Goal: Task Accomplishment & Management: Manage account settings

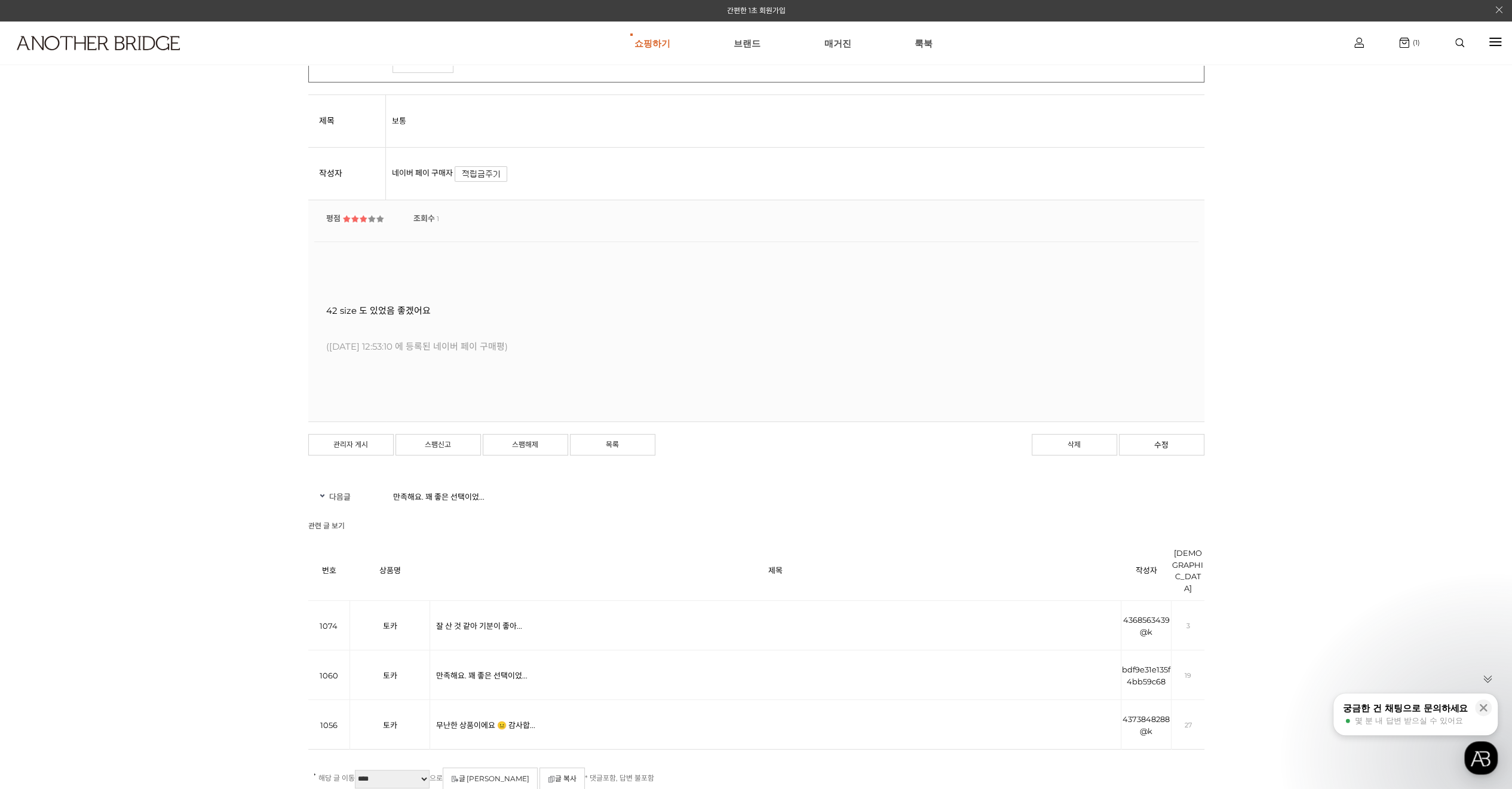
scroll to position [239, 0]
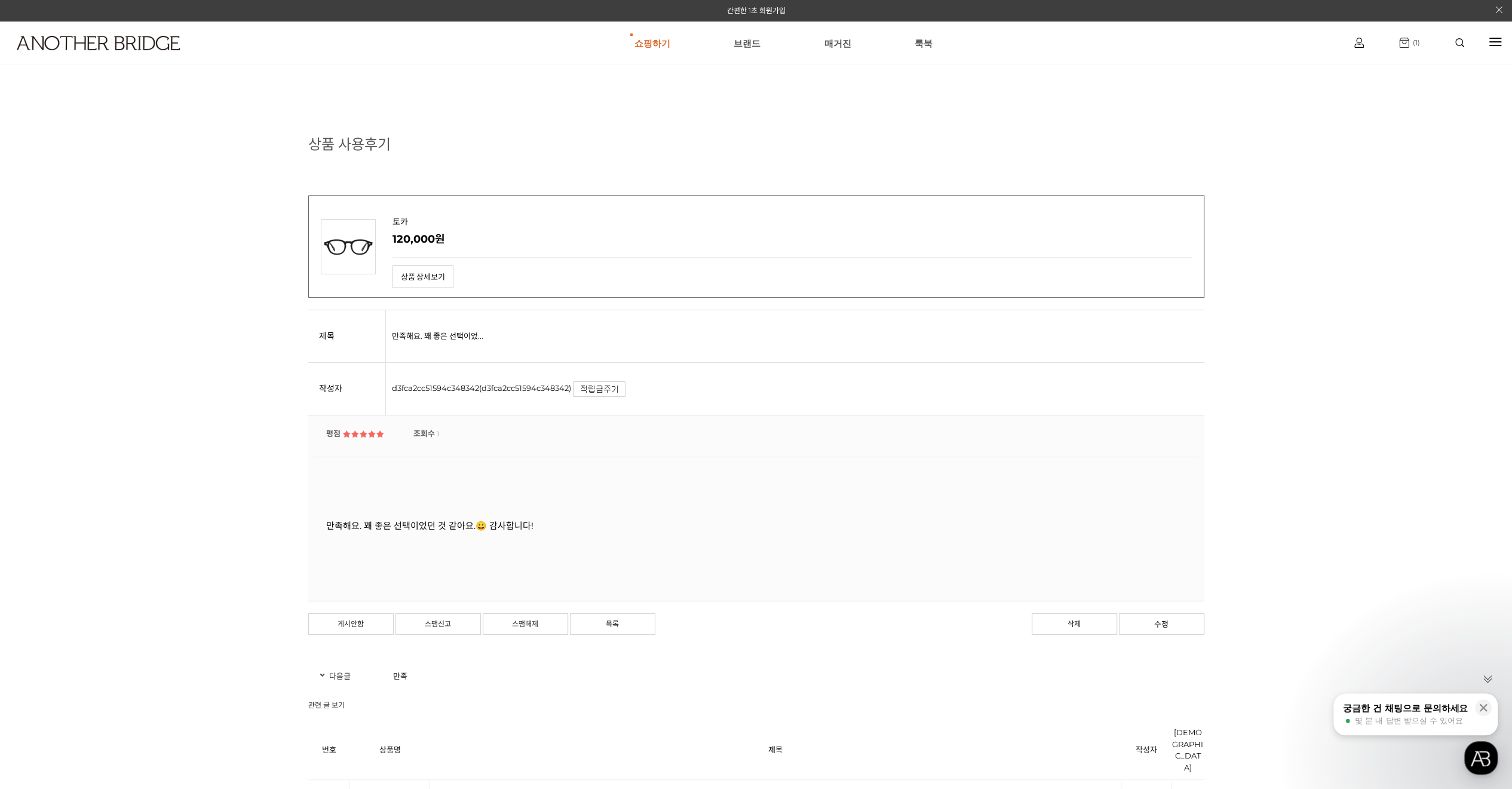
click at [1406, 42] on img at bounding box center [1403, 42] width 11 height 11
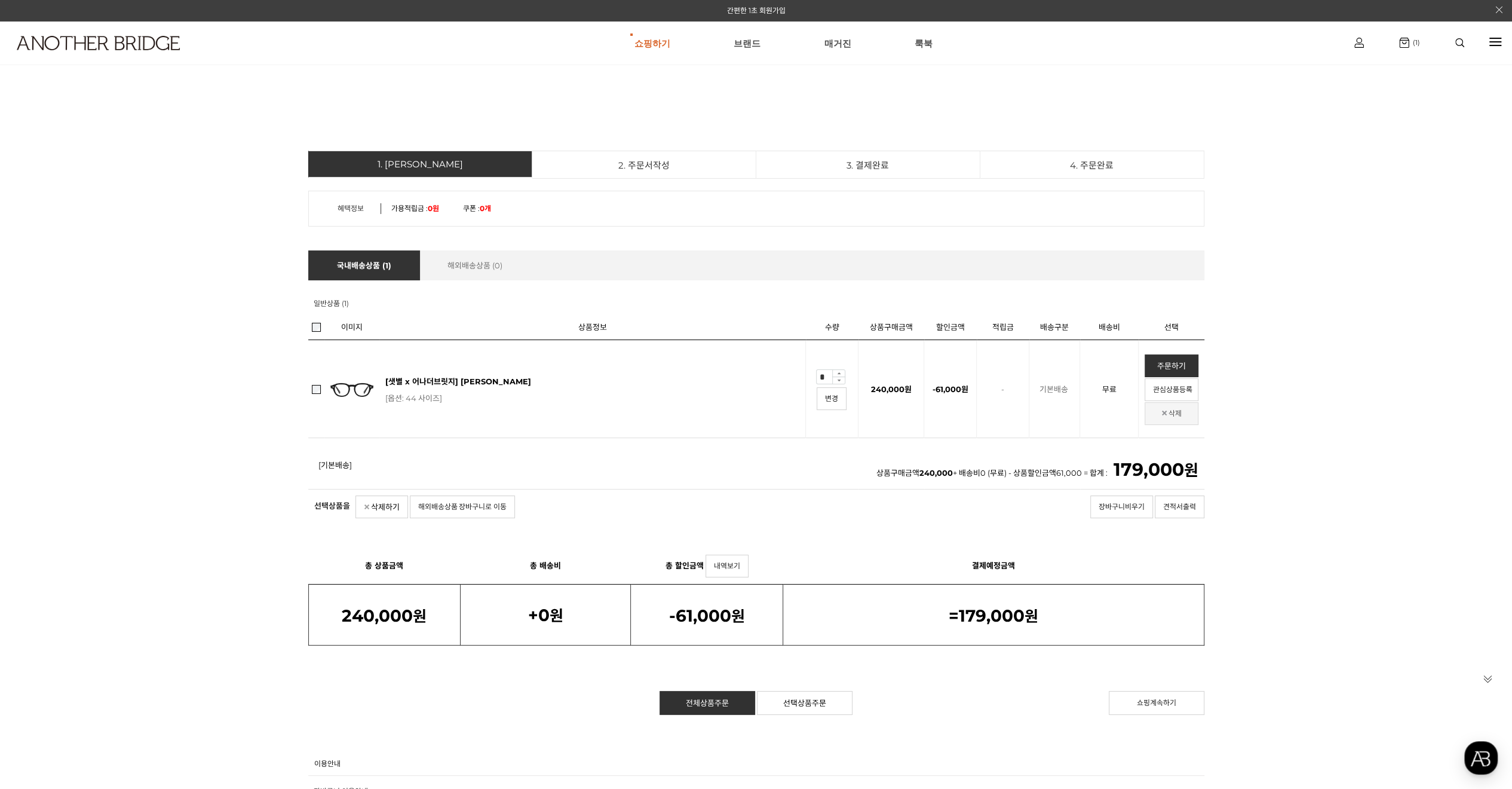
click at [1178, 419] on link "삭제" at bounding box center [1172, 414] width 54 height 23
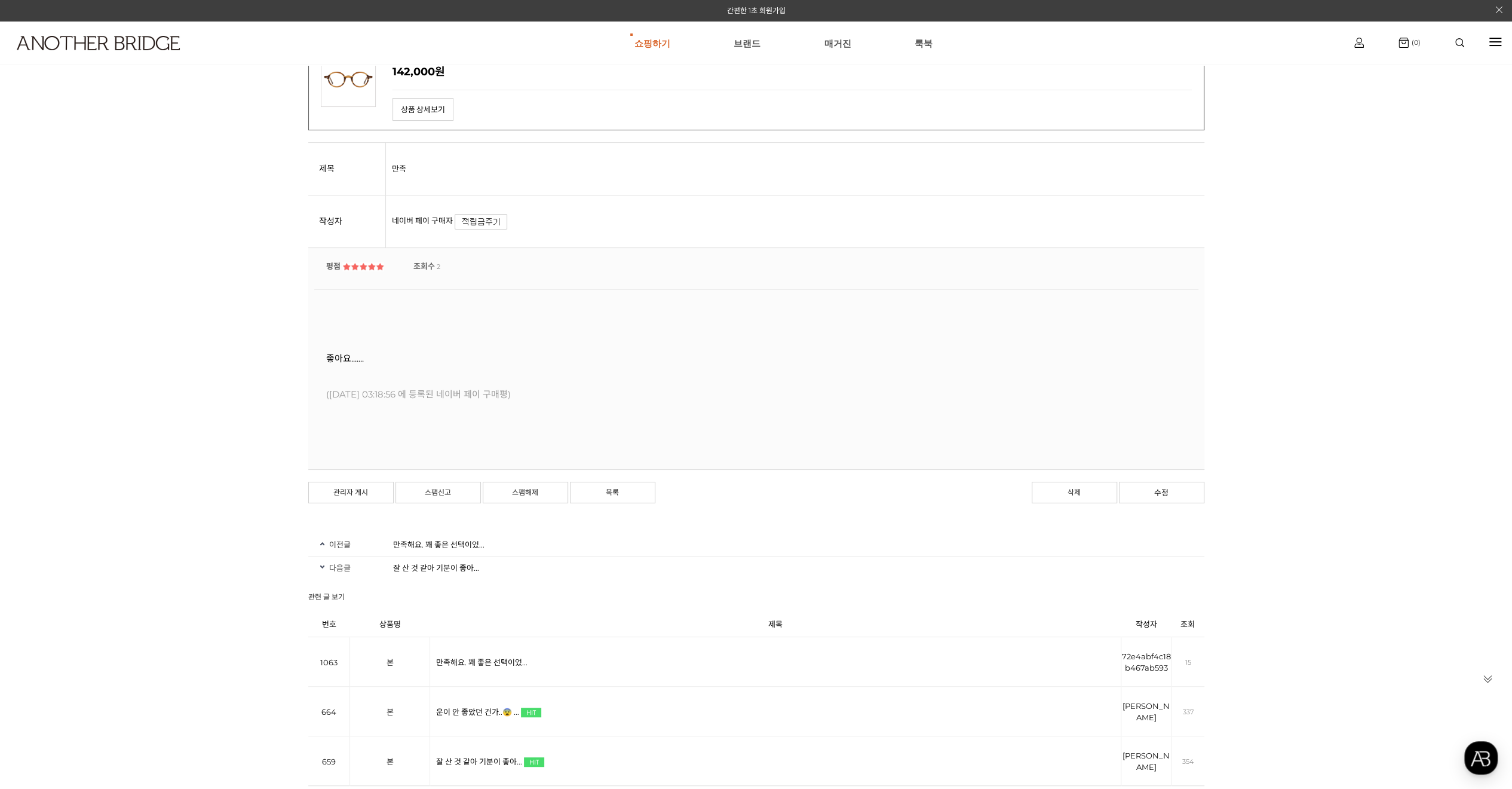
scroll to position [179, 0]
